Goal: Obtain resource: Download file/media

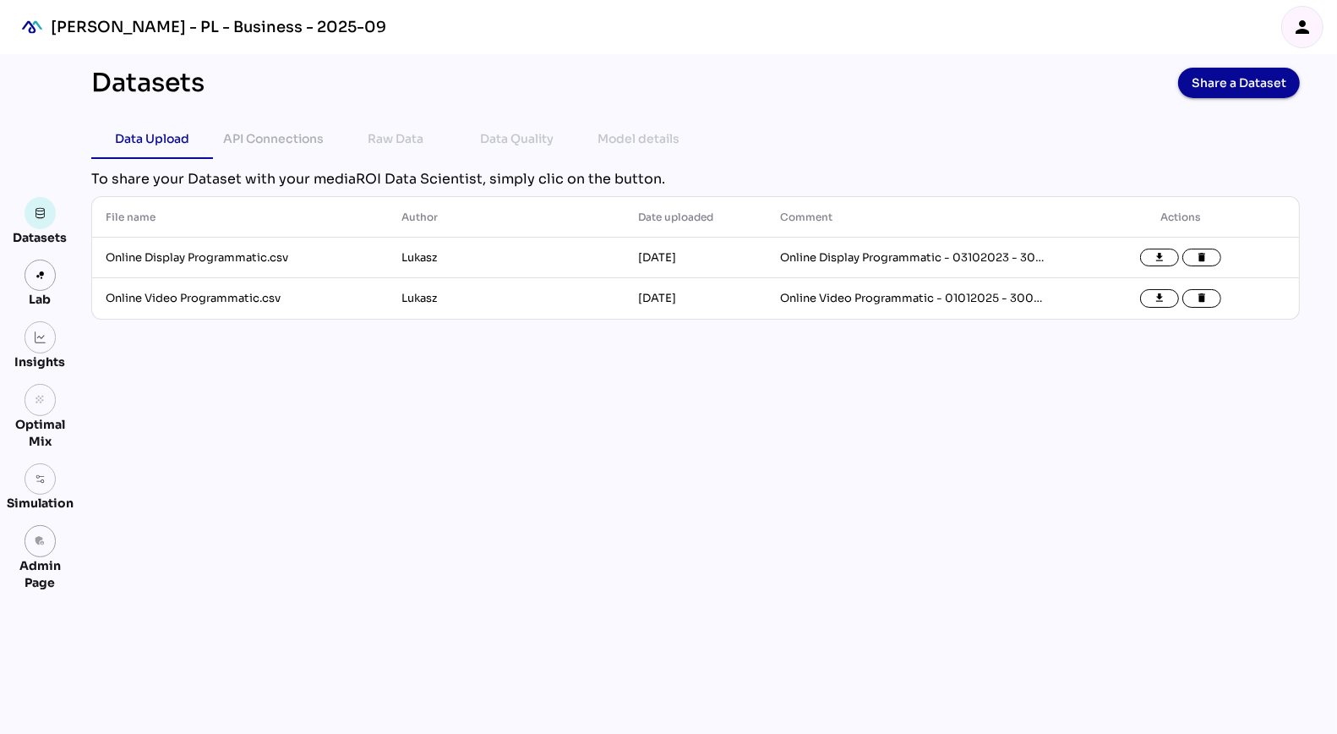
click at [1311, 32] on icon "person" at bounding box center [1303, 27] width 20 height 20
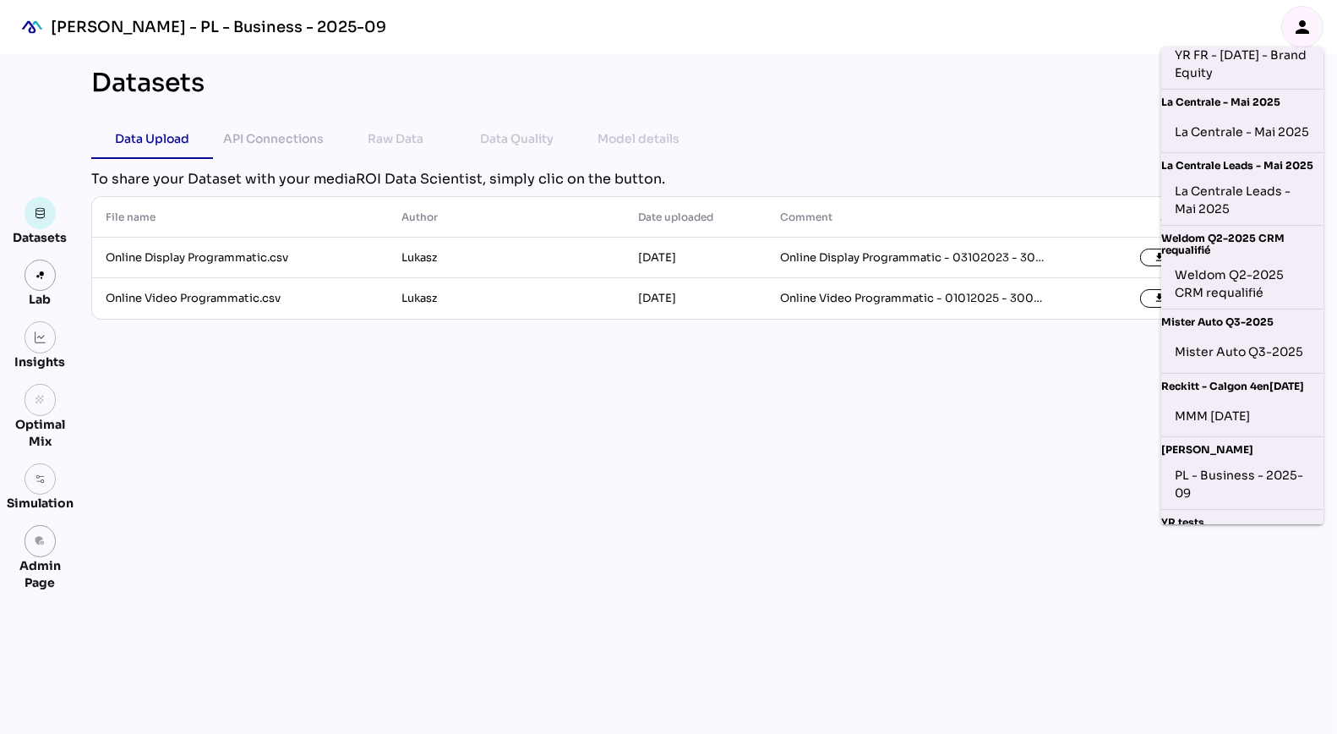
scroll to position [457, 0]
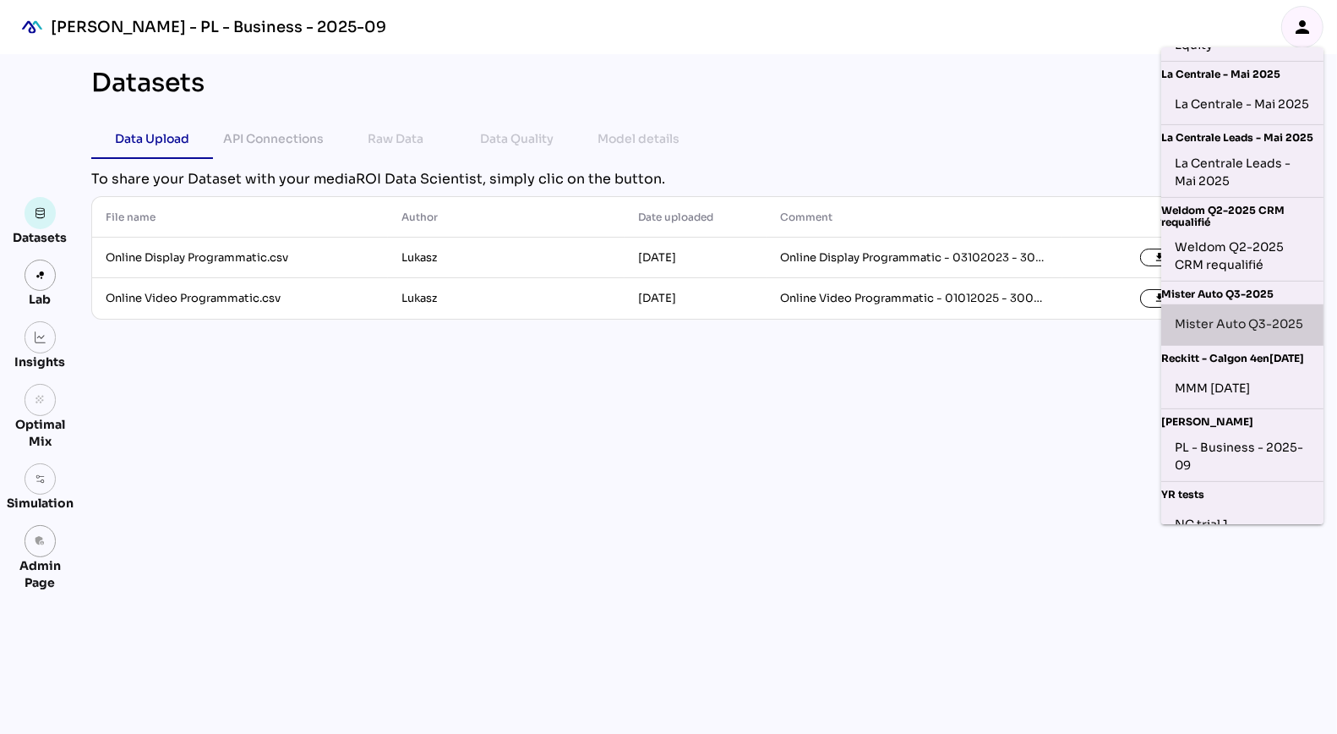
click at [1215, 338] on div "Mister Auto Q3-2025" at bounding box center [1242, 324] width 135 height 27
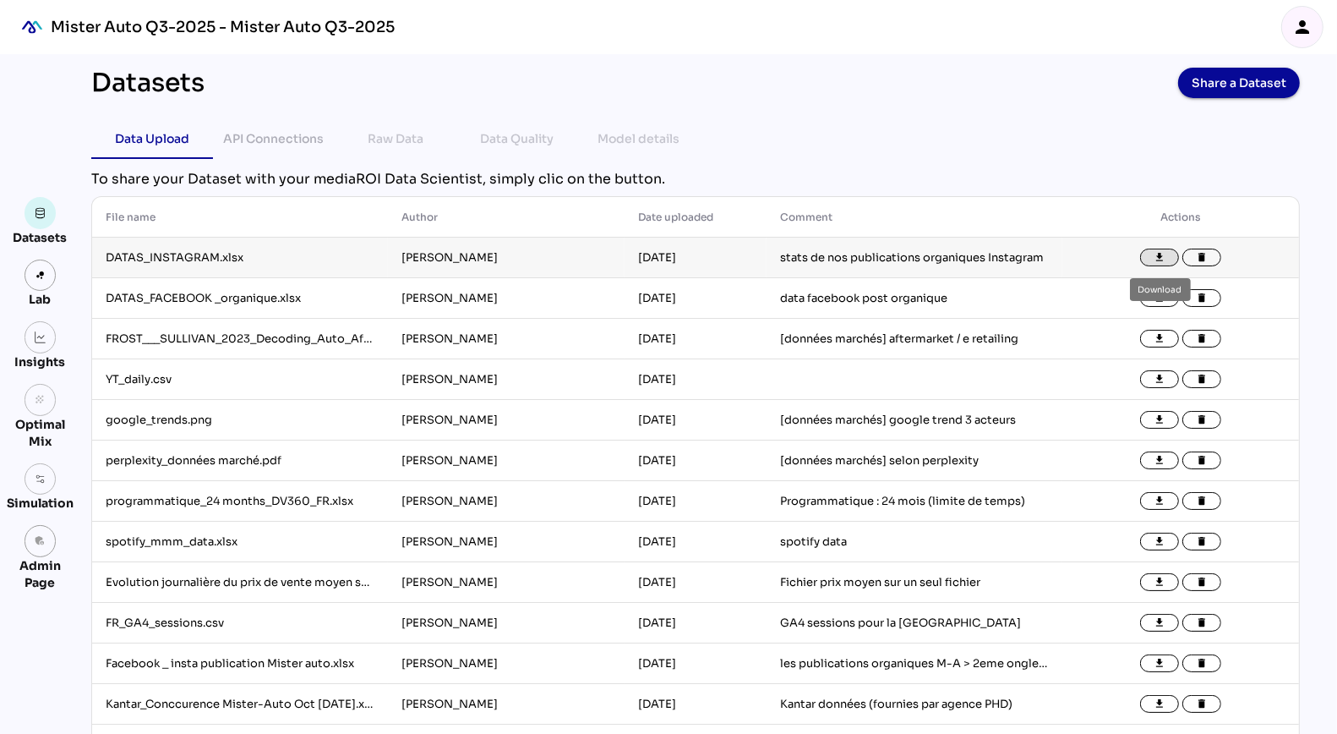
click at [1163, 256] on icon "file_download" at bounding box center [1160, 258] width 12 height 12
